Goal: Transaction & Acquisition: Purchase product/service

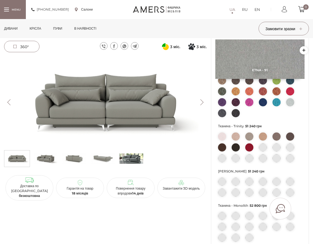
scroll to position [82, 0]
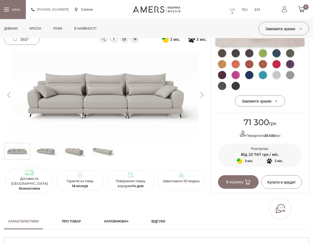
scroll to position [163, 0]
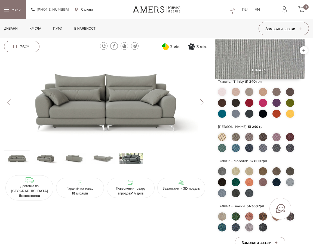
scroll to position [136, 0]
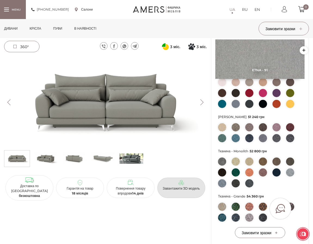
click at [171, 186] on p "Завантажити 3D модель" at bounding box center [182, 188] width 44 height 5
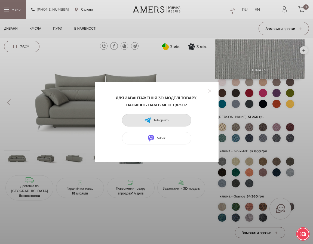
click at [158, 118] on span "Telegram" at bounding box center [161, 120] width 15 height 5
click at [208, 90] on link at bounding box center [210, 91] width 8 height 8
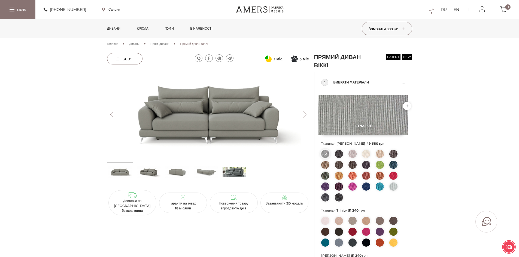
click at [149, 170] on img at bounding box center [149, 172] width 24 height 16
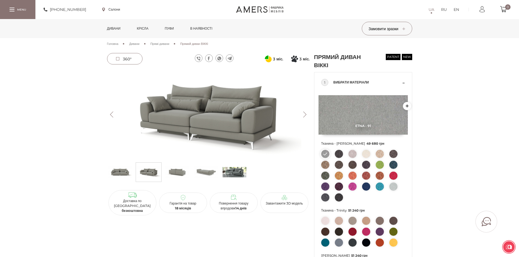
click at [143, 170] on img at bounding box center [149, 172] width 24 height 16
click at [293, 204] on link "Завантажити 3D модель" at bounding box center [284, 203] width 48 height 20
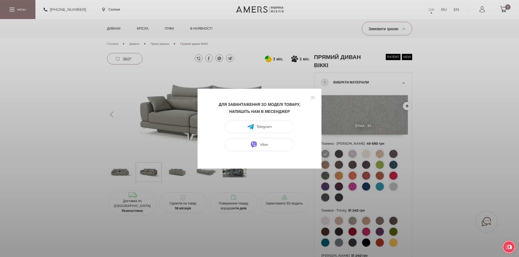
click at [313, 98] on link at bounding box center [312, 97] width 8 height 8
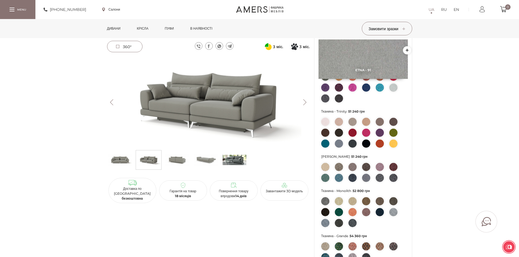
scroll to position [109, 0]
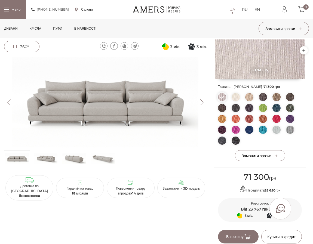
scroll to position [54, 0]
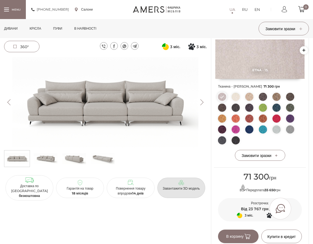
click at [181, 180] on icon at bounding box center [181, 182] width 5 height 5
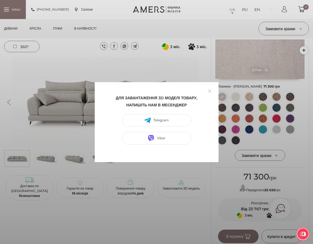
click at [210, 90] on link at bounding box center [210, 91] width 8 height 8
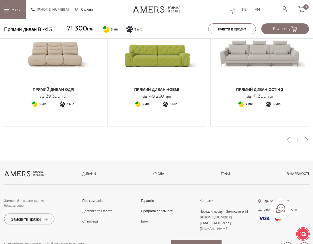
scroll to position [591, 0]
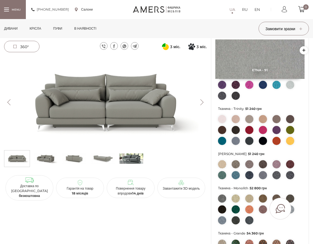
scroll to position [109, 0]
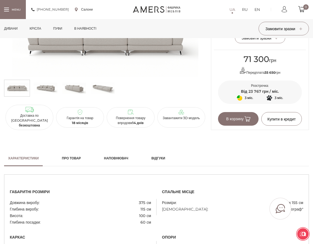
scroll to position [156, 0]
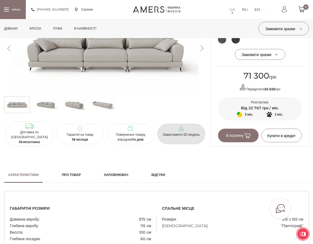
click at [176, 142] on link "Завантажити 3D модель" at bounding box center [181, 134] width 48 height 20
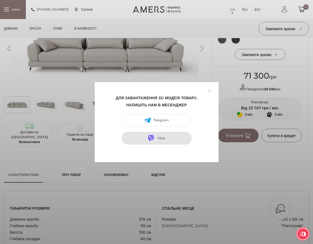
click at [156, 143] on link "Viber" at bounding box center [156, 138] width 69 height 13
click at [150, 134] on link "Viber" at bounding box center [156, 138] width 69 height 13
click at [208, 93] on link at bounding box center [210, 91] width 8 height 8
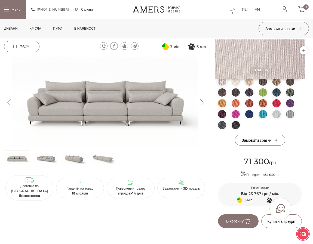
scroll to position [19, 0]
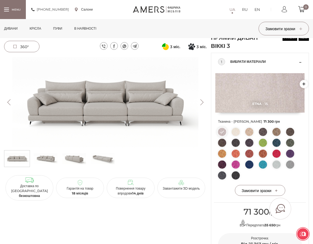
click at [14, 50] on span "360°" at bounding box center [21, 46] width 35 height 11
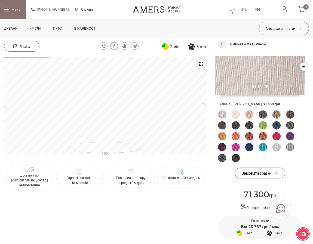
scroll to position [47, 0]
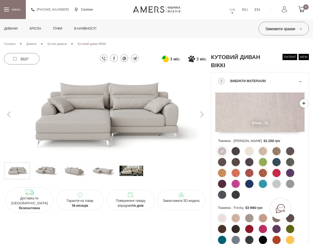
click at [133, 163] on li at bounding box center [131, 171] width 26 height 17
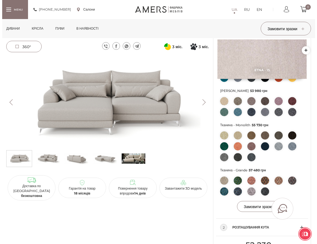
scroll to position [163, 0]
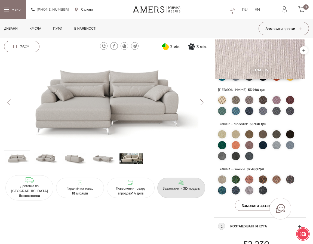
click at [177, 182] on link "Завантажити 3D модель" at bounding box center [181, 188] width 48 height 20
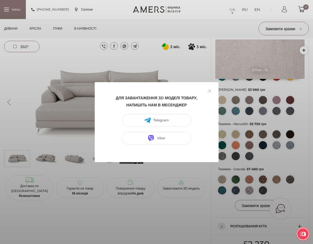
click at [212, 91] on link at bounding box center [210, 91] width 8 height 8
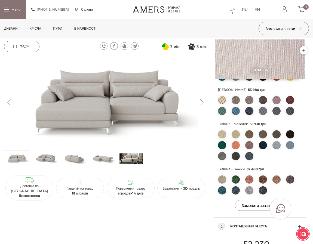
click at [16, 9] on div at bounding box center [13, 9] width 26 height 19
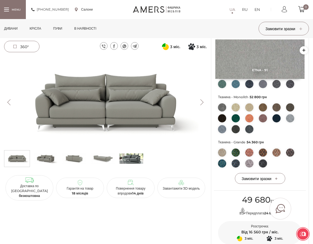
scroll to position [191, 0]
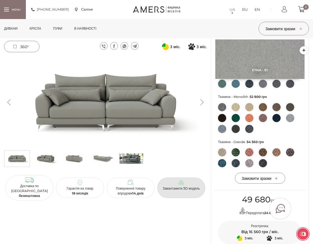
click at [183, 195] on link "Завантажити 3D модель" at bounding box center [181, 188] width 48 height 20
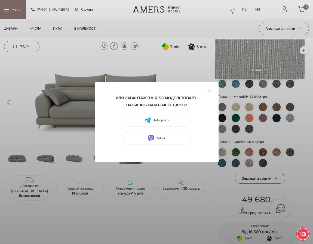
click at [291, 143] on div "Для завантаження 3D моделі товару, напишіть нам в месенджер Telegram Viber" at bounding box center [156, 122] width 313 height 244
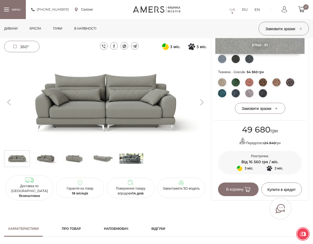
scroll to position [260, 0]
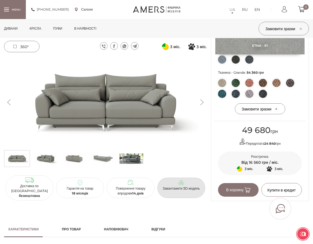
click at [164, 182] on link "Завантажити 3D модель" at bounding box center [181, 188] width 48 height 20
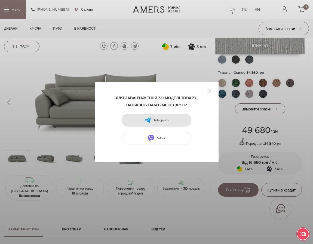
click at [168, 121] on span "Telegram" at bounding box center [161, 120] width 15 height 5
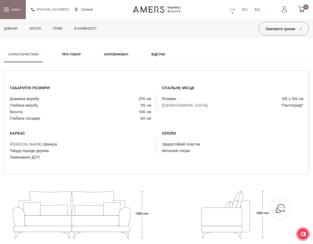
scroll to position [436, 0]
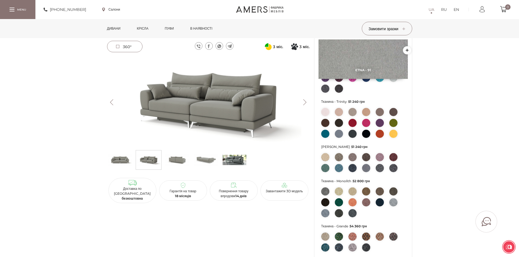
click at [296, 98] on img at bounding box center [208, 102] width 203 height 90
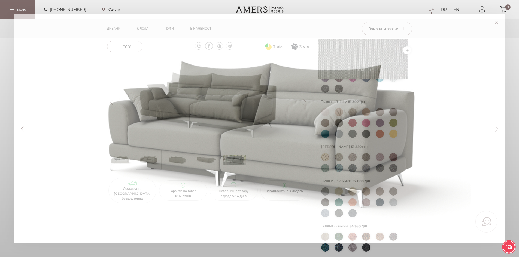
click at [301, 99] on div at bounding box center [261, 128] width 468 height 203
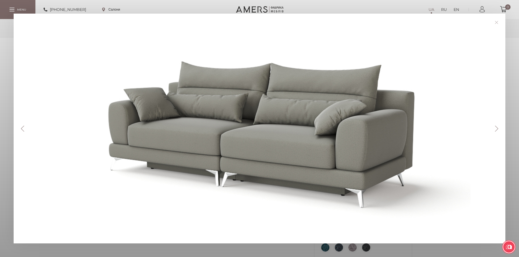
click at [501, 130] on button "Next" at bounding box center [497, 129] width 10 height 6
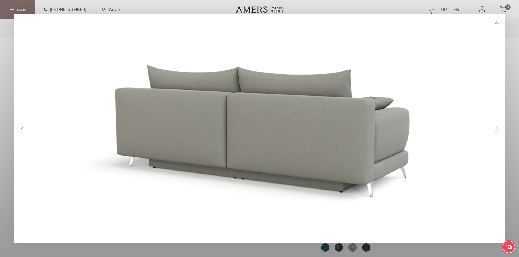
click at [501, 130] on button "Next" at bounding box center [497, 129] width 10 height 6
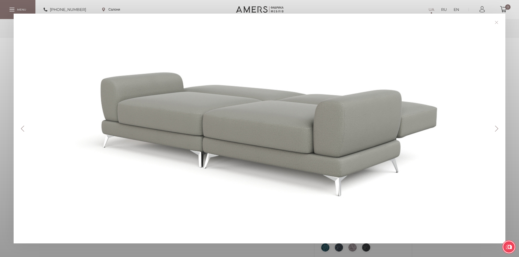
click at [501, 130] on button "Next" at bounding box center [497, 129] width 10 height 6
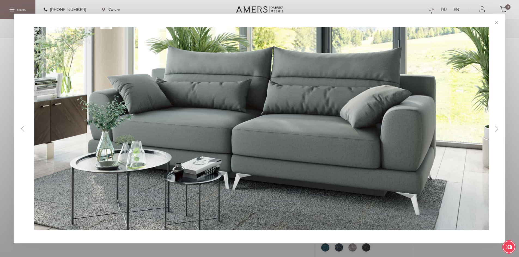
click at [501, 130] on button "Next" at bounding box center [497, 129] width 10 height 6
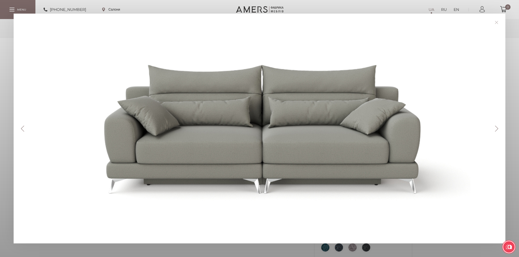
click at [498, 128] on button "Next" at bounding box center [497, 129] width 10 height 6
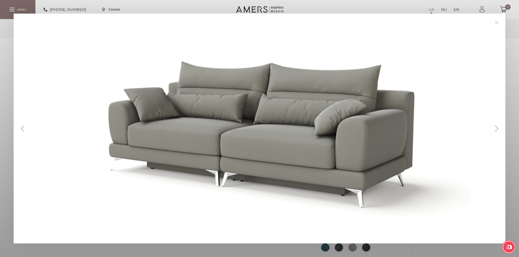
click at [497, 128] on button "Next" at bounding box center [497, 129] width 10 height 6
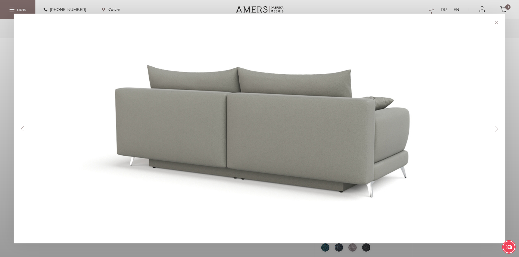
click at [497, 128] on button "Next" at bounding box center [497, 129] width 10 height 6
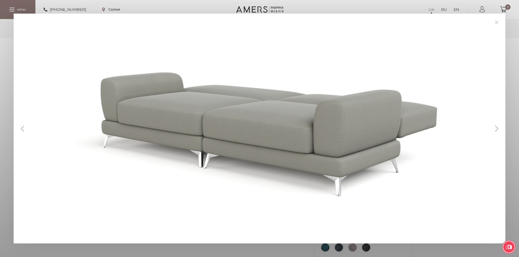
click at [497, 128] on button "Next" at bounding box center [497, 129] width 10 height 6
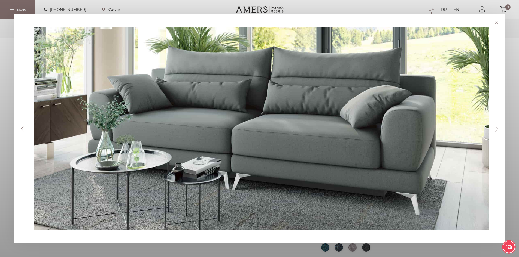
click at [497, 129] on button "Next" at bounding box center [497, 129] width 10 height 6
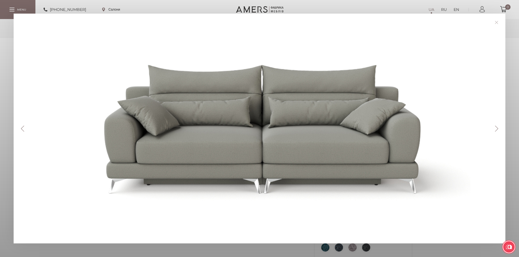
click at [497, 129] on button "Next" at bounding box center [497, 129] width 10 height 6
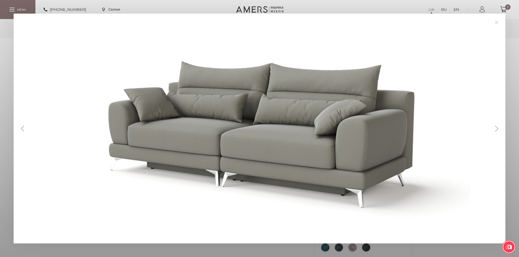
click at [497, 129] on button "Next" at bounding box center [497, 129] width 10 height 6
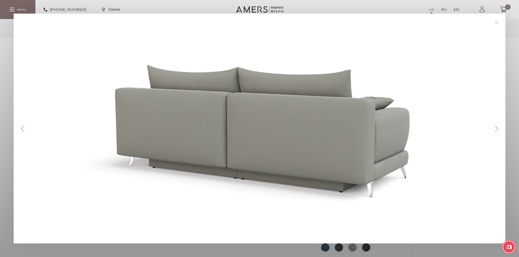
click at [497, 129] on button "Next" at bounding box center [497, 129] width 10 height 6
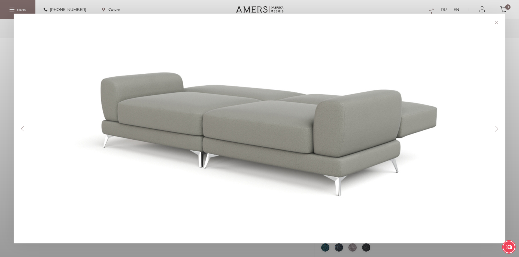
click at [497, 129] on button "Next" at bounding box center [497, 129] width 10 height 6
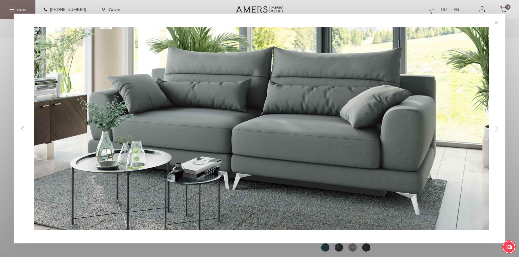
click at [498, 22] on link at bounding box center [496, 22] width 8 height 8
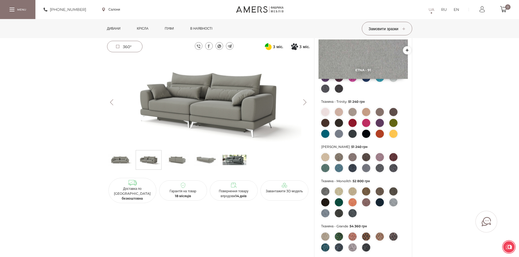
click at [227, 161] on img at bounding box center [235, 160] width 24 height 16
